Goal: Information Seeking & Learning: Learn about a topic

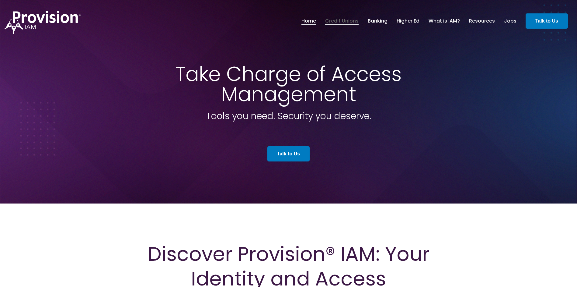
click at [345, 19] on link "Credit Unions" at bounding box center [341, 21] width 33 height 10
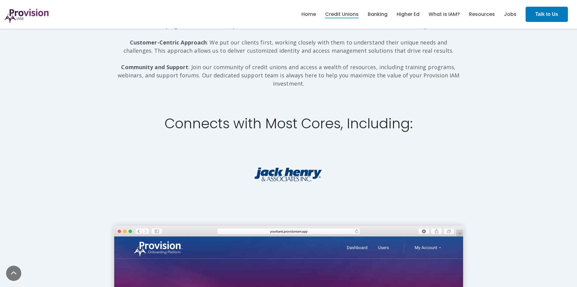
scroll to position [1096, 0]
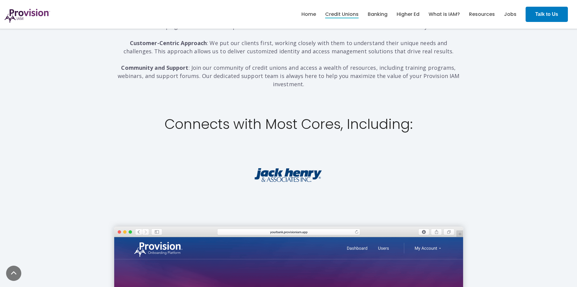
click at [293, 168] on img at bounding box center [288, 175] width 68 height 14
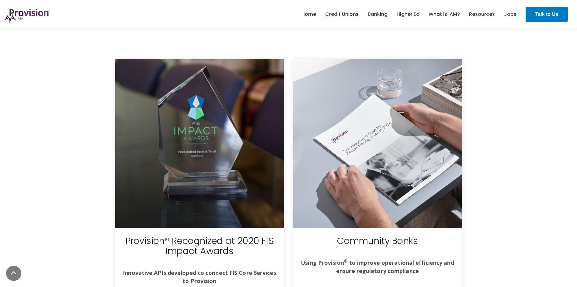
scroll to position [1857, 0]
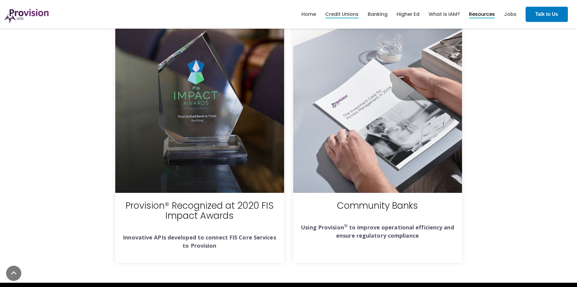
click at [478, 16] on link "Resources" at bounding box center [482, 14] width 26 height 10
click at [26, 15] on img at bounding box center [28, 16] width 46 height 14
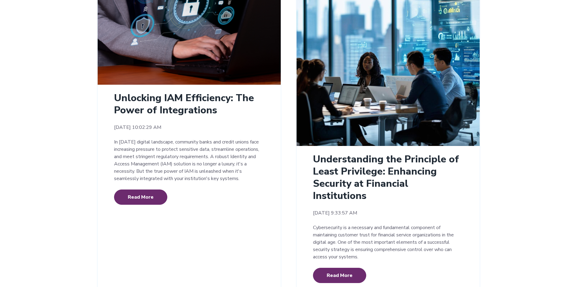
scroll to position [152, 0]
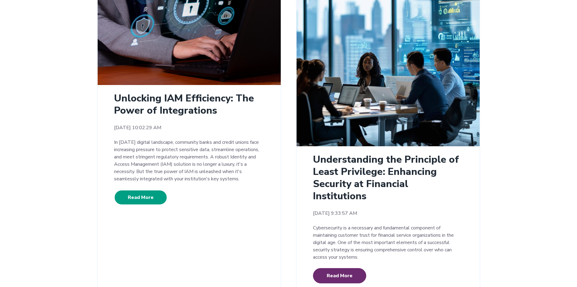
click at [142, 198] on link "Read More" at bounding box center [140, 197] width 53 height 15
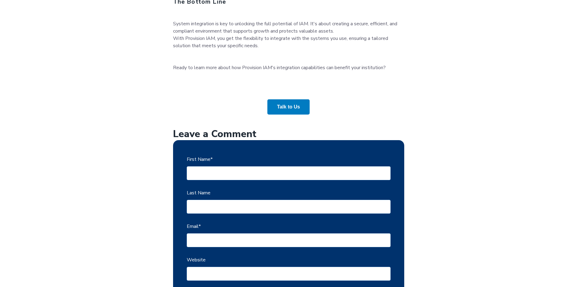
scroll to position [761, 0]
